Goal: Information Seeking & Learning: Find specific page/section

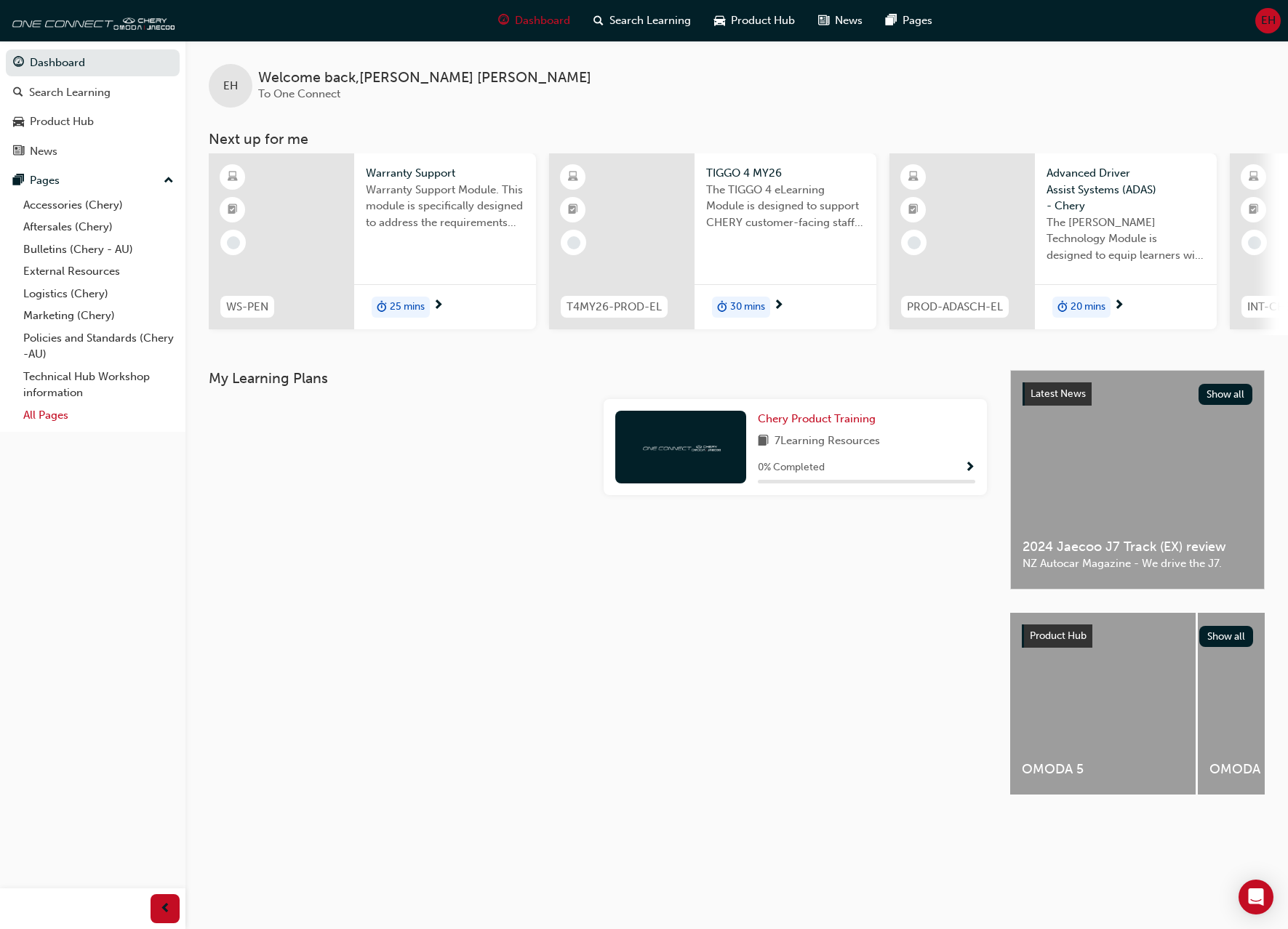
click at [62, 414] on link "All Pages" at bounding box center [98, 416] width 162 height 23
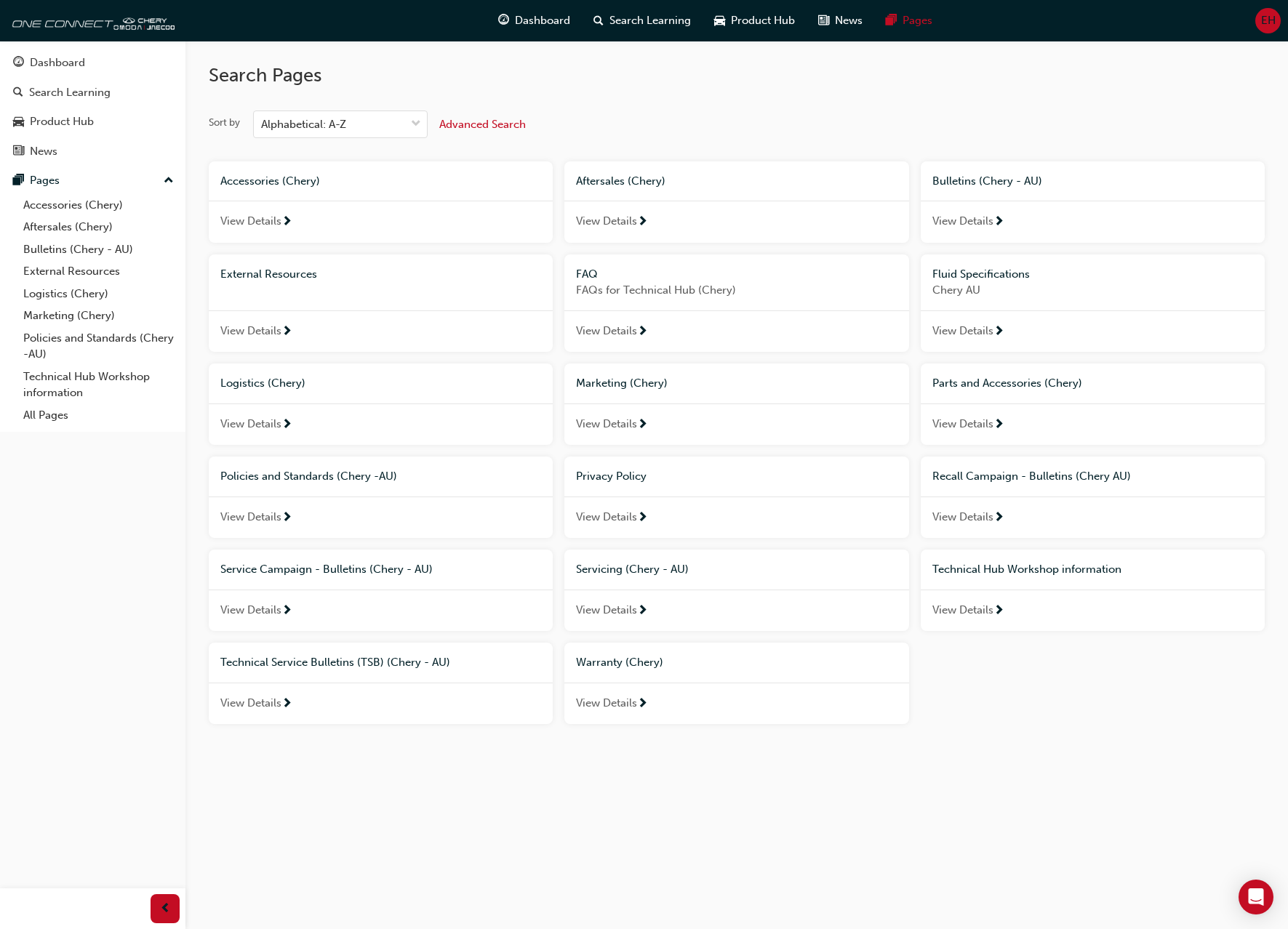
click at [264, 696] on span "View Details" at bounding box center [251, 704] width 61 height 17
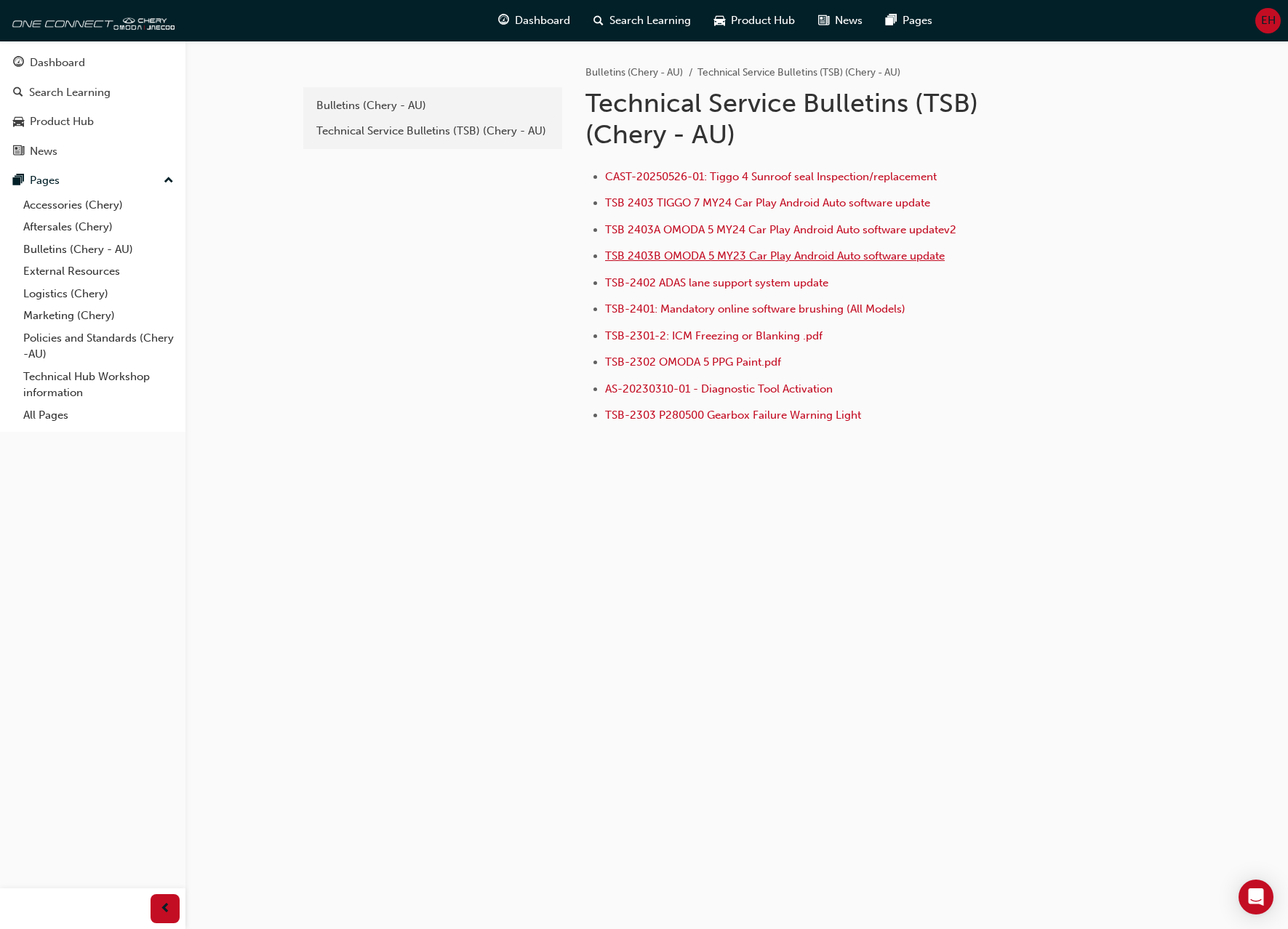
click at [811, 250] on span "TSB 2403B OMODA 5 MY23 Car Play Android Auto software update" at bounding box center [775, 256] width 340 height 13
